Goal: Task Accomplishment & Management: Manage account settings

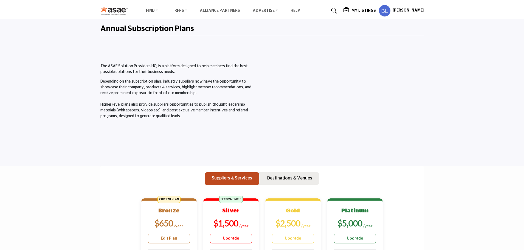
click at [366, 9] on h5 "My Listings" at bounding box center [363, 10] width 24 height 5
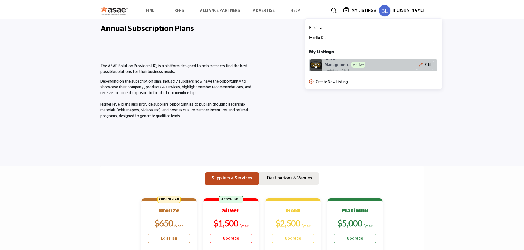
click at [345, 64] on h6 "Show Managemen... Active" at bounding box center [349, 62] width 51 height 10
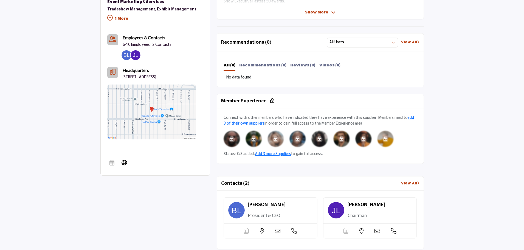
scroll to position [240, 0]
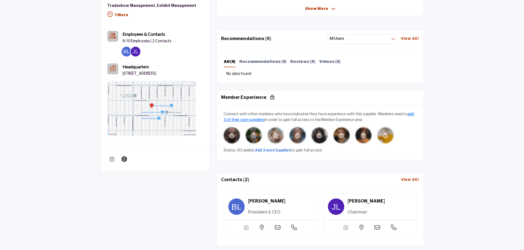
click at [268, 152] on link "Add 3 more Suppliers" at bounding box center [273, 150] width 36 height 4
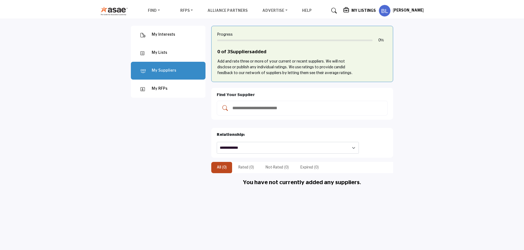
click at [264, 110] on input "Add and rate your suppliers" at bounding box center [308, 107] width 152 height 7
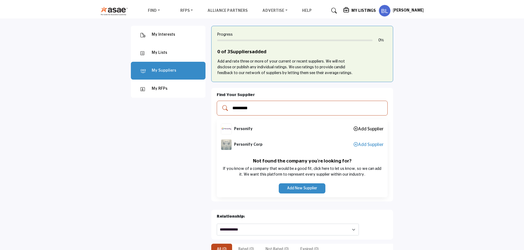
type input "*********"
click at [361, 129] on link "Add Supplier" at bounding box center [368, 129] width 30 height 4
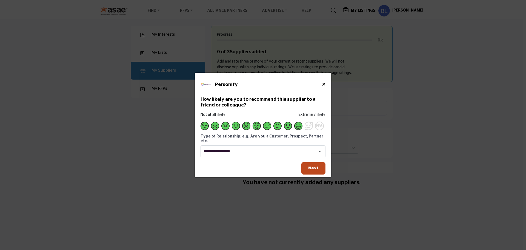
click at [297, 129] on span "Supplier Rating and Recommendation Modal for Personify" at bounding box center [299, 126] width 8 height 8
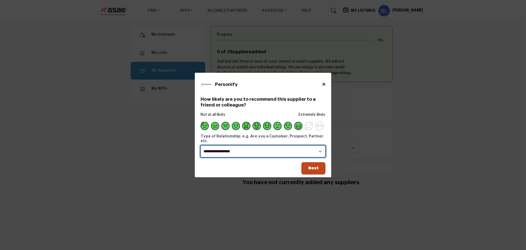
click at [265, 149] on select "**********" at bounding box center [263, 151] width 125 height 12
select select "********"
click at [201, 145] on select "**********" at bounding box center [263, 151] width 125 height 12
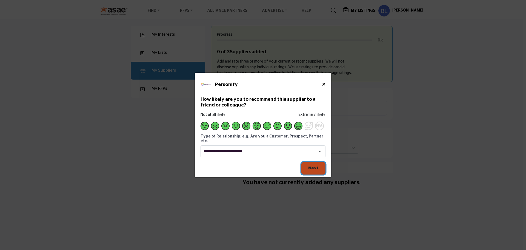
click at [310, 166] on span "Next" at bounding box center [313, 168] width 10 height 4
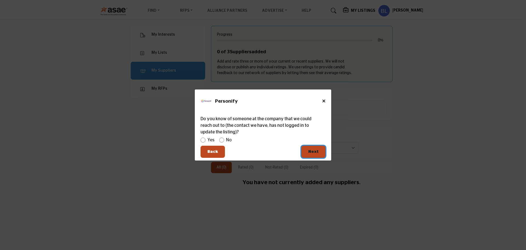
click at [314, 148] on button "Next" at bounding box center [314, 152] width 24 height 12
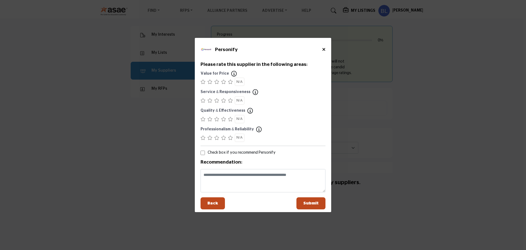
click at [230, 84] on icon "Supplier Rating and Recommendation Modal for Personify" at bounding box center [230, 82] width 5 height 4
click at [230, 101] on icon "Supplier Rating and Recommendation Modal for Personify" at bounding box center [230, 100] width 5 height 4
click at [223, 121] on icon "Supplier Rating and Recommendation Modal for Personify" at bounding box center [223, 119] width 5 height 4
click at [230, 139] on icon "Supplier Rating and Recommendation Modal for Personify" at bounding box center [230, 137] width 5 height 4
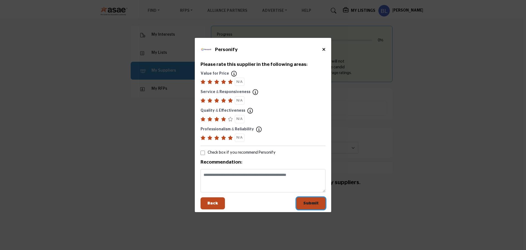
drag, startPoint x: 302, startPoint y: 202, endPoint x: 104, endPoint y: 196, distance: 197.2
click at [302, 202] on button "Submit" at bounding box center [311, 203] width 29 height 12
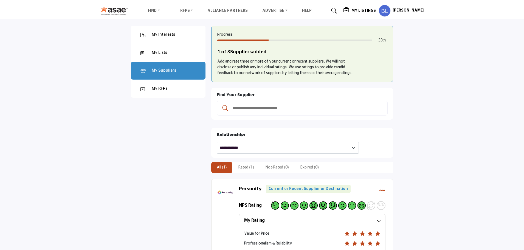
drag, startPoint x: 97, startPoint y: 44, endPoint x: 97, endPoint y: 40, distance: 3.8
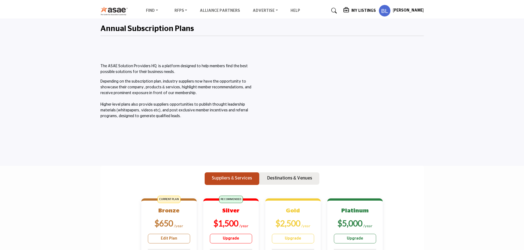
click at [372, 11] on h5 "My Listings" at bounding box center [363, 10] width 24 height 5
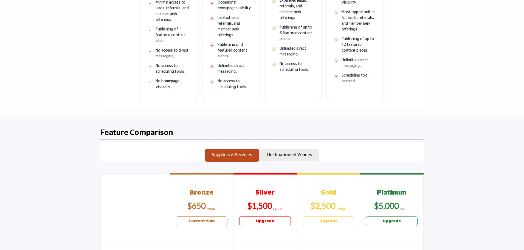
scroll to position [521, 0]
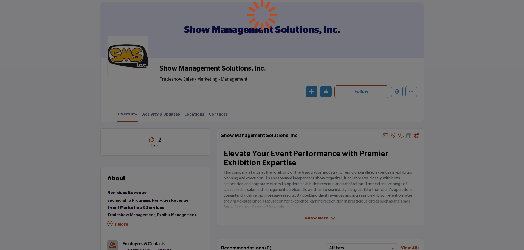
scroll to position [82, 0]
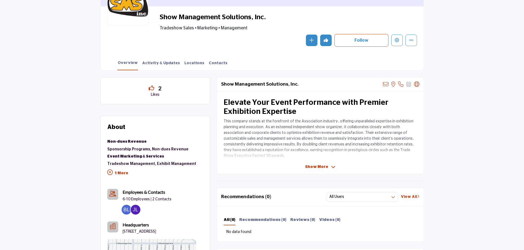
click at [152, 85] on icon at bounding box center [151, 87] width 5 height 5
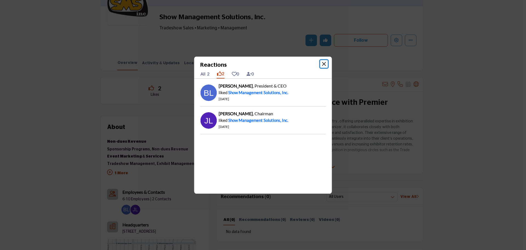
click at [327, 65] on button "Close" at bounding box center [325, 64] width 8 height 8
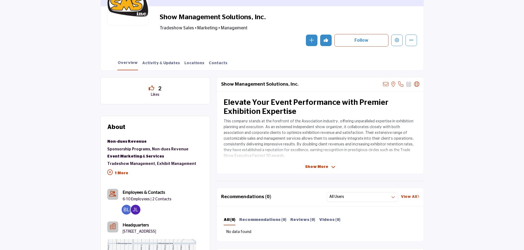
click at [120, 175] on p "1 More" at bounding box center [151, 174] width 89 height 12
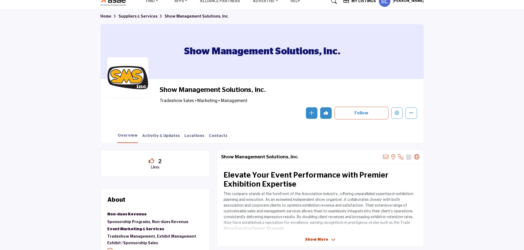
scroll to position [0, 0]
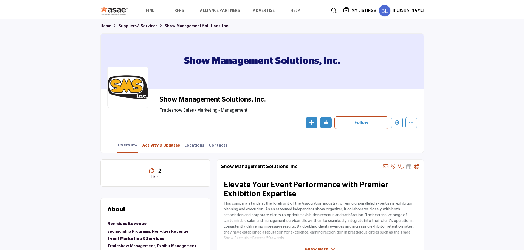
click at [147, 147] on link "Activity & Updates" at bounding box center [161, 148] width 38 height 10
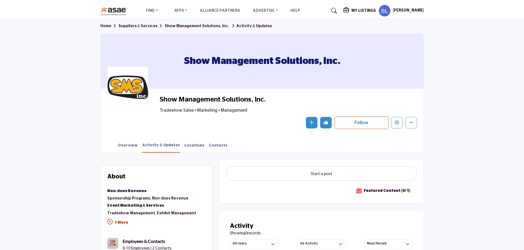
click at [148, 25] on link "Suppliers & Services" at bounding box center [141, 26] width 46 height 4
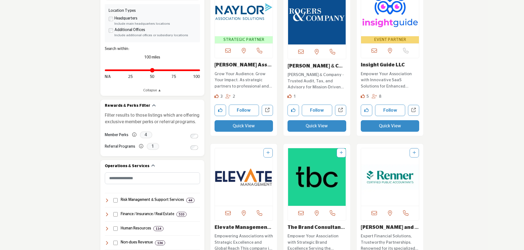
scroll to position [192, 0]
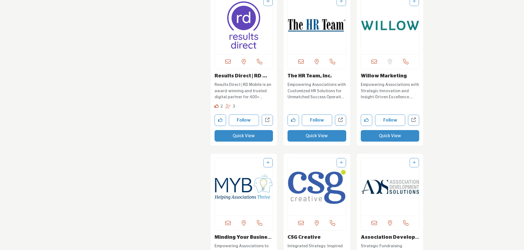
scroll to position [987, 0]
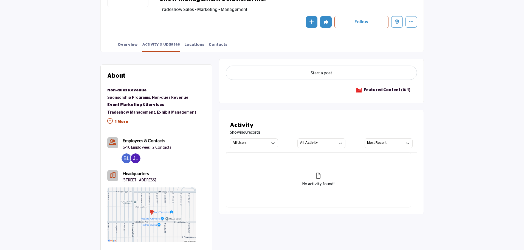
scroll to position [101, 0]
click at [122, 46] on link "Overview" at bounding box center [127, 47] width 21 height 10
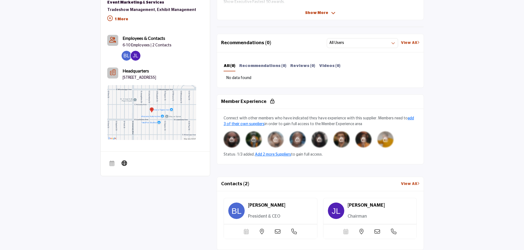
scroll to position [269, 0]
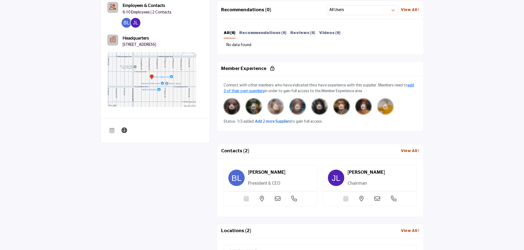
click at [273, 121] on link "Add 2 more Suppliers" at bounding box center [273, 122] width 36 height 4
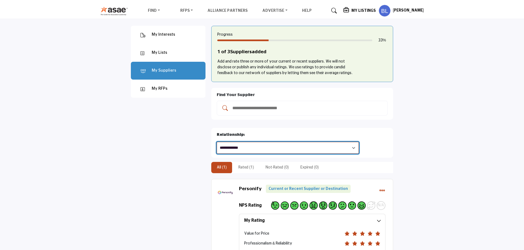
click at [272, 142] on select "**********" at bounding box center [288, 148] width 142 height 12
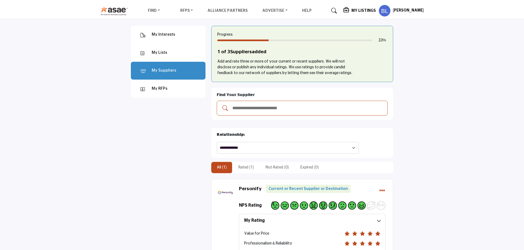
click at [263, 108] on input "Add and rate your suppliers" at bounding box center [308, 107] width 152 height 7
type input "*********"
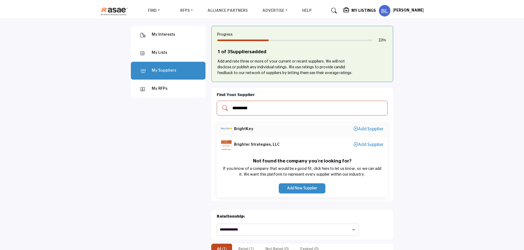
click at [374, 132] on li "BrightKey Add Supplier" at bounding box center [302, 129] width 171 height 16
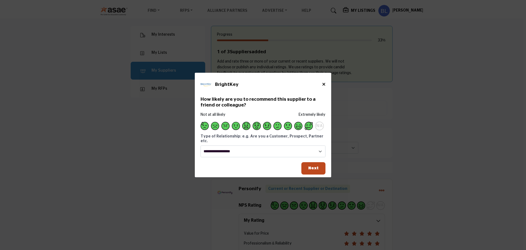
click at [308, 130] on span "Supplier Rating and Recommendation Modal for BrightKey" at bounding box center [309, 126] width 8 height 8
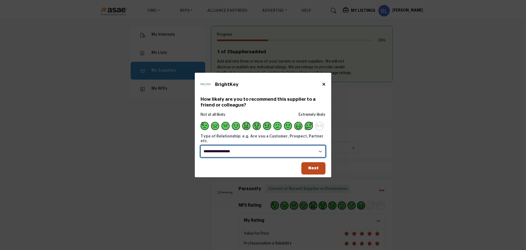
click at [283, 146] on select "**********" at bounding box center [263, 151] width 125 height 12
select select "********"
click at [201, 145] on select "**********" at bounding box center [263, 151] width 125 height 12
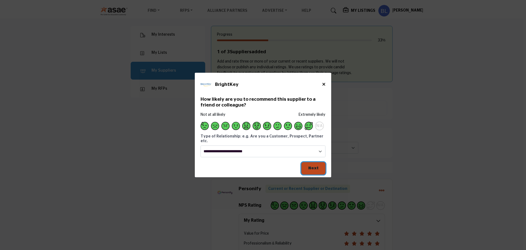
click at [311, 167] on span "Next" at bounding box center [313, 168] width 10 height 4
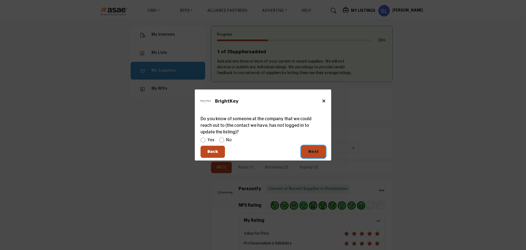
click at [309, 154] on span "Next" at bounding box center [313, 151] width 10 height 4
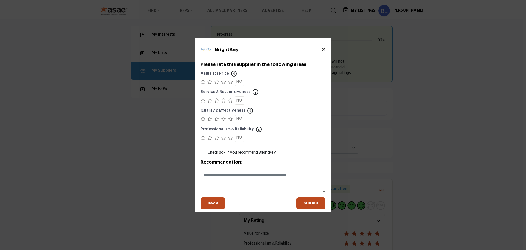
click at [232, 83] on icon "Supplier Rating and Recommendation Modal for BrightKey" at bounding box center [230, 82] width 5 height 4
click at [232, 99] on icon "Supplier Rating and Recommendation Modal for BrightKey" at bounding box center [230, 100] width 5 height 4
click at [232, 119] on icon "Supplier Rating and Recommendation Modal for BrightKey" at bounding box center [230, 119] width 5 height 4
click at [231, 137] on icon "Supplier Rating and Recommendation Modal for BrightKey" at bounding box center [230, 137] width 5 height 4
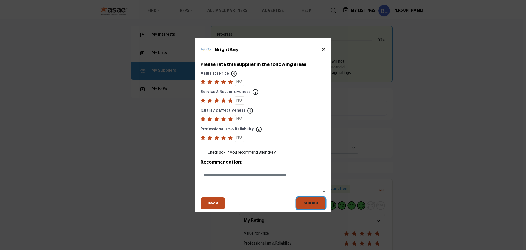
click at [309, 203] on span "Submit" at bounding box center [311, 203] width 15 height 4
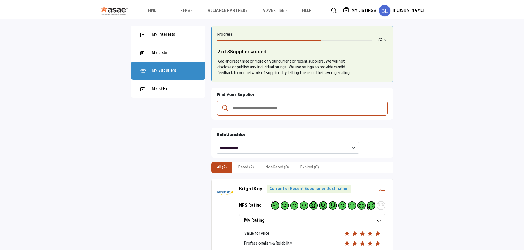
click at [263, 110] on input "Add and rate your suppliers" at bounding box center [308, 107] width 152 height 7
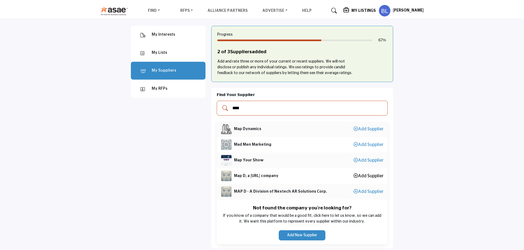
type input "****"
click at [364, 177] on link "Add Supplier" at bounding box center [368, 176] width 30 height 4
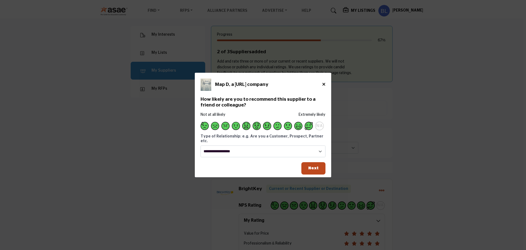
click at [311, 130] on span "Supplier Rating and Recommendation Modal for Map D, a Nextech3D.ai company" at bounding box center [309, 126] width 8 height 8
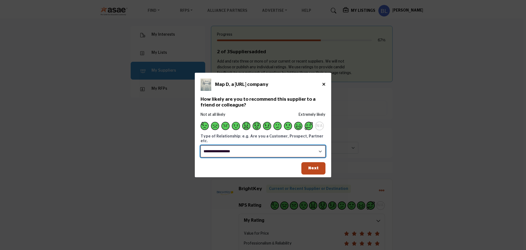
click at [287, 149] on select "**********" at bounding box center [263, 151] width 125 height 12
select select "********"
click at [201, 145] on select "**********" at bounding box center [263, 151] width 125 height 12
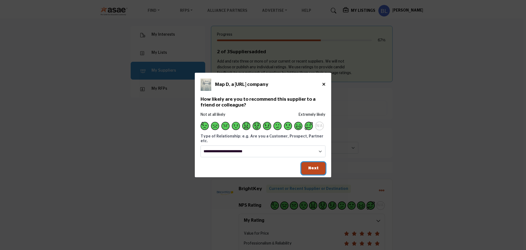
click at [320, 165] on button "Next" at bounding box center [314, 168] width 24 height 12
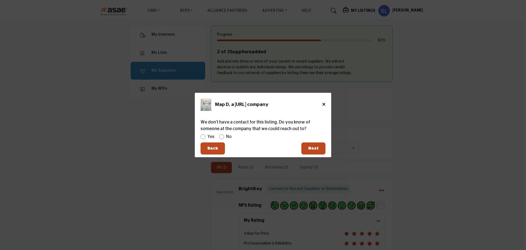
click at [224, 136] on div "Yes No" at bounding box center [263, 137] width 125 height 8
click at [312, 150] on span "Next" at bounding box center [313, 148] width 10 height 4
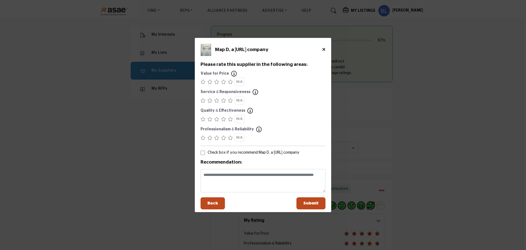
click at [228, 80] on icon "Supplier Rating and Recommendation Modal for Map D, a Nextech3D.ai company" at bounding box center [230, 82] width 5 height 4
click at [230, 98] on div "Supplier Rating and Recommendation Modal for Map D, a Nextech3D.ai company" at bounding box center [230, 100] width 5 height 8
click at [231, 118] on icon "Supplier Rating and Recommendation Modal for Map D, a Nextech3D.ai company" at bounding box center [230, 119] width 5 height 4
click at [231, 140] on div "Supplier Rating and Recommendation Modal for Map D, a Nextech3D.ai company" at bounding box center [230, 138] width 5 height 8
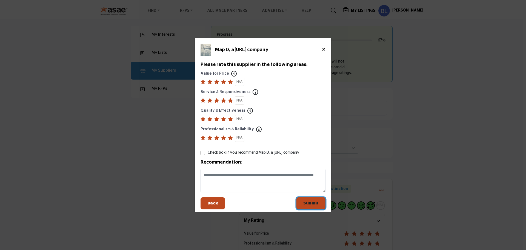
click at [316, 200] on button "Submit" at bounding box center [311, 203] width 29 height 12
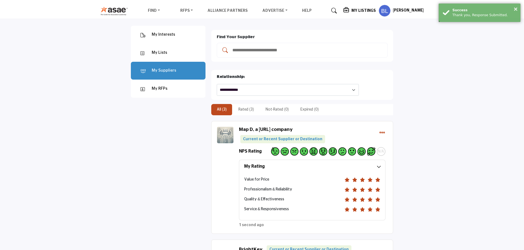
click at [370, 12] on h5 "My Listings" at bounding box center [363, 10] width 24 height 5
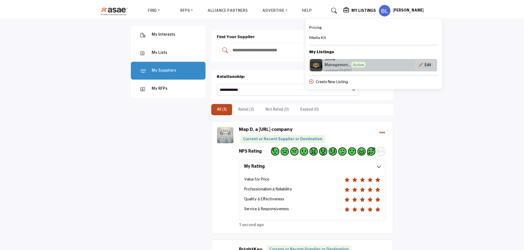
click at [319, 66] on icon at bounding box center [315, 65] width 5 height 5
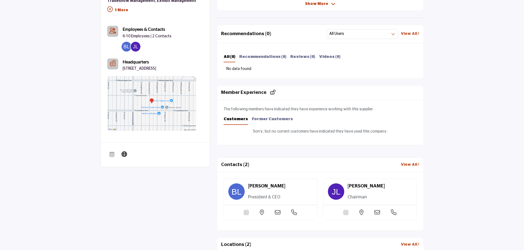
scroll to position [247, 0]
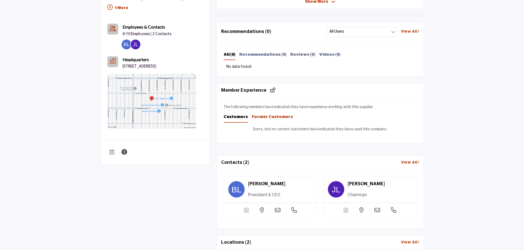
click at [256, 118] on b "Former Customers" at bounding box center [272, 117] width 41 height 4
click at [236, 118] on b "Customers" at bounding box center [235, 117] width 24 height 4
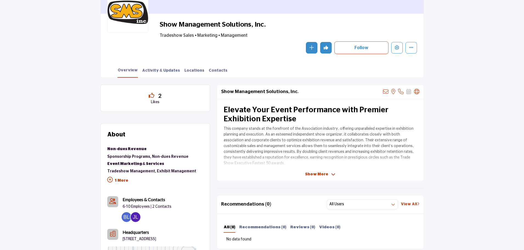
scroll to position [55, 0]
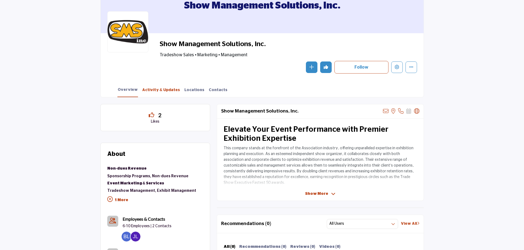
click at [159, 94] on link "Activity & Updates" at bounding box center [161, 92] width 38 height 10
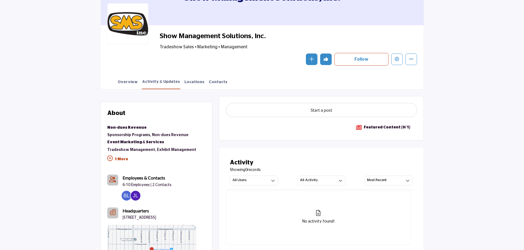
scroll to position [55, 0]
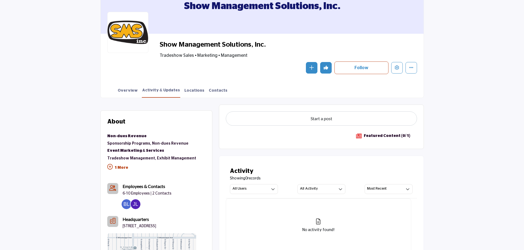
click at [119, 166] on p "1 More" at bounding box center [151, 168] width 89 height 12
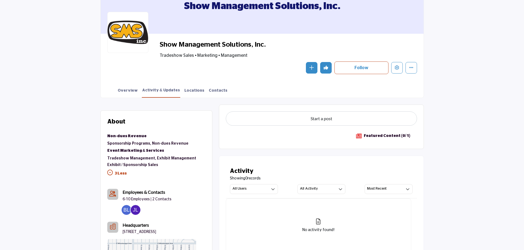
scroll to position [0, 0]
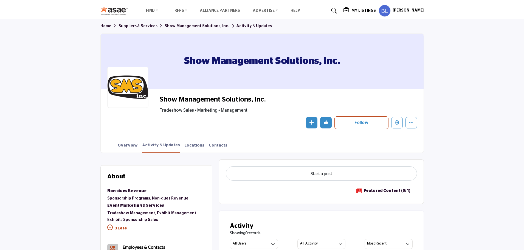
click at [369, 12] on h5 "My Listings" at bounding box center [363, 10] width 24 height 5
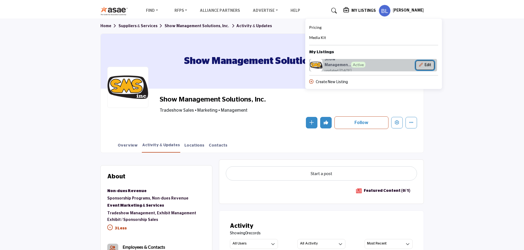
click at [433, 61] on button "Edit" at bounding box center [424, 65] width 19 height 9
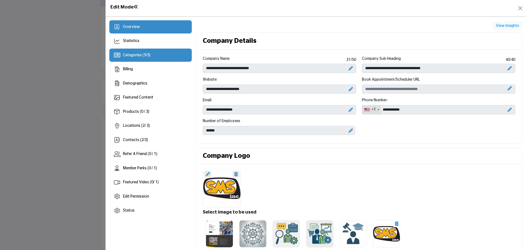
scroll to position [82, 0]
click at [140, 55] on span "Categories ( 5 / 5 )" at bounding box center [136, 55] width 27 height 4
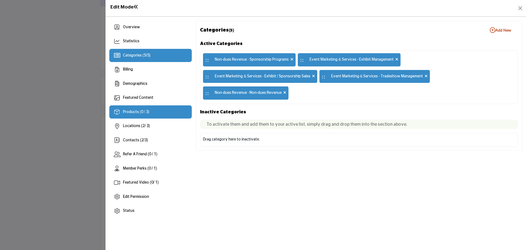
click at [160, 115] on div "Products (0 / 3)" at bounding box center [150, 111] width 83 height 13
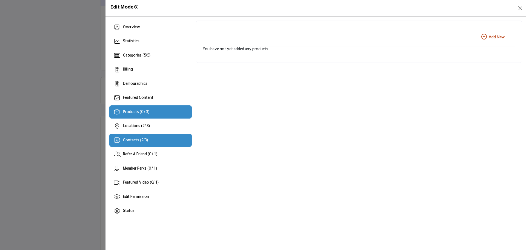
click at [144, 138] on span "Contacts ( 2 / 3 )" at bounding box center [135, 140] width 25 height 4
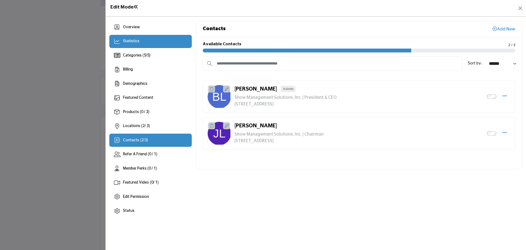
click at [131, 36] on div "Statistics" at bounding box center [150, 41] width 83 height 13
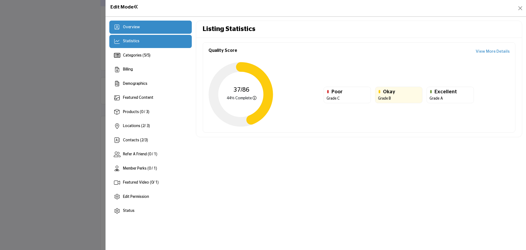
click at [134, 24] on div "Overview" at bounding box center [131, 27] width 17 height 6
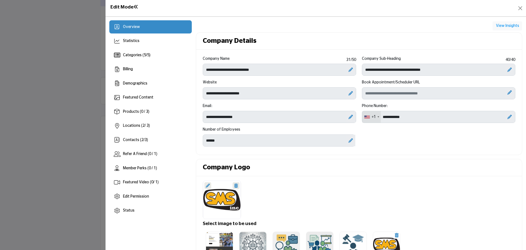
click at [134, 26] on span "Overview" at bounding box center [131, 27] width 17 height 4
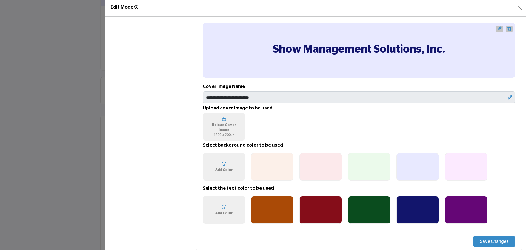
scroll to position [302, 0]
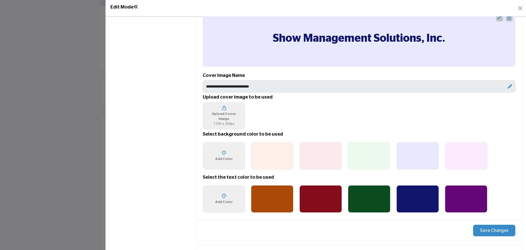
click at [275, 156] on div at bounding box center [272, 155] width 43 height 27
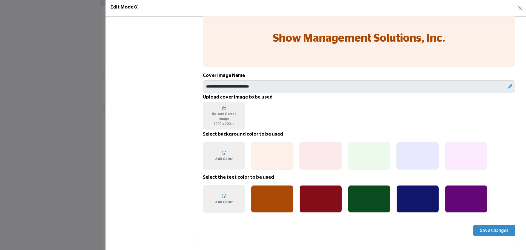
click at [321, 158] on div at bounding box center [321, 155] width 43 height 27
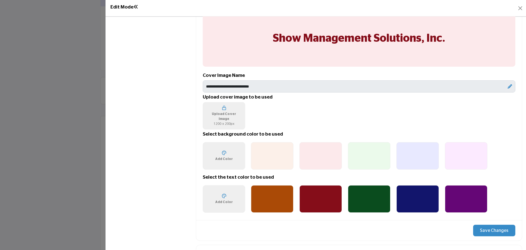
click at [379, 153] on div at bounding box center [369, 155] width 43 height 27
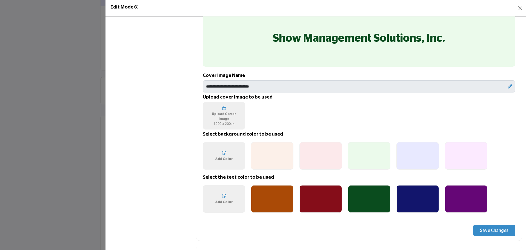
click at [500, 228] on button "Save Changes" at bounding box center [495, 231] width 42 height 12
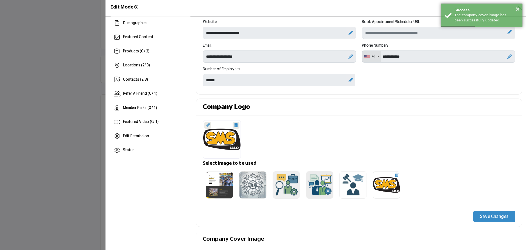
scroll to position [165, 0]
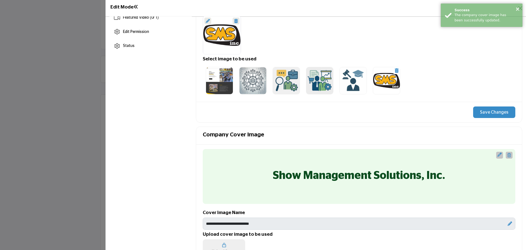
click at [498, 156] on icon "Upgrade Custom Cover Text" at bounding box center [500, 154] width 4 height 4
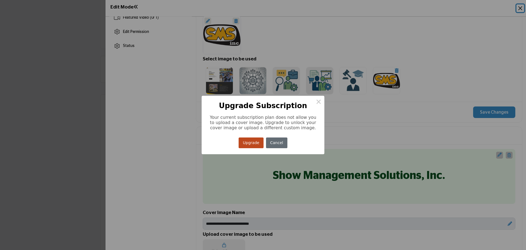
click at [281, 144] on button "Cancel" at bounding box center [276, 142] width 21 height 11
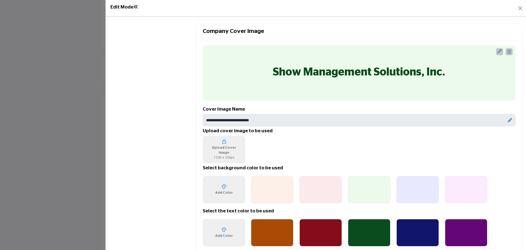
scroll to position [329, 0]
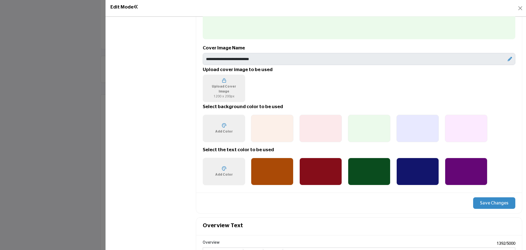
click at [413, 131] on div at bounding box center [418, 128] width 43 height 27
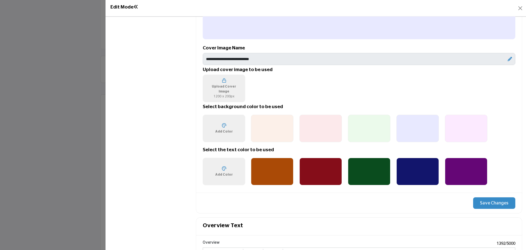
click at [485, 203] on button "Save Changes" at bounding box center [495, 203] width 42 height 12
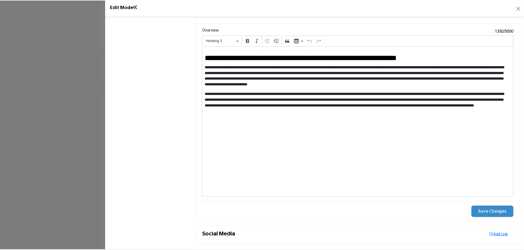
scroll to position [543, 0]
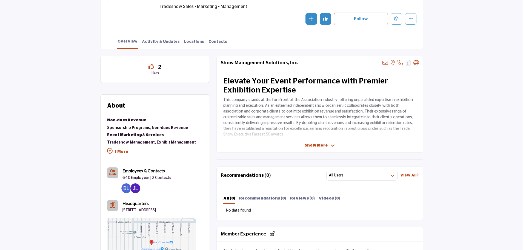
click at [66, 88] on div at bounding box center [263, 125] width 526 height 250
